Goal: Information Seeking & Learning: Learn about a topic

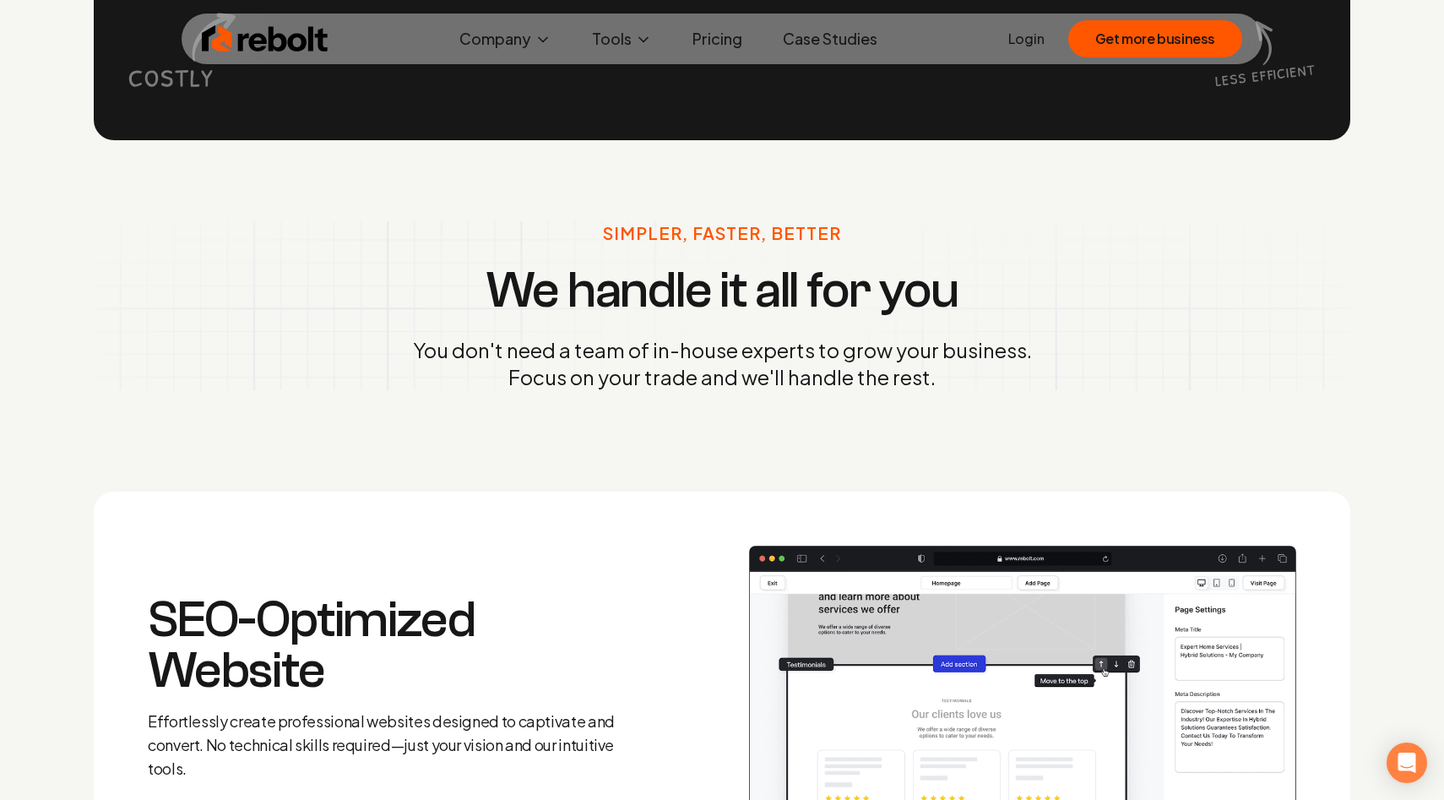
scroll to position [1929, 0]
